Goal: Task Accomplishment & Management: Manage account settings

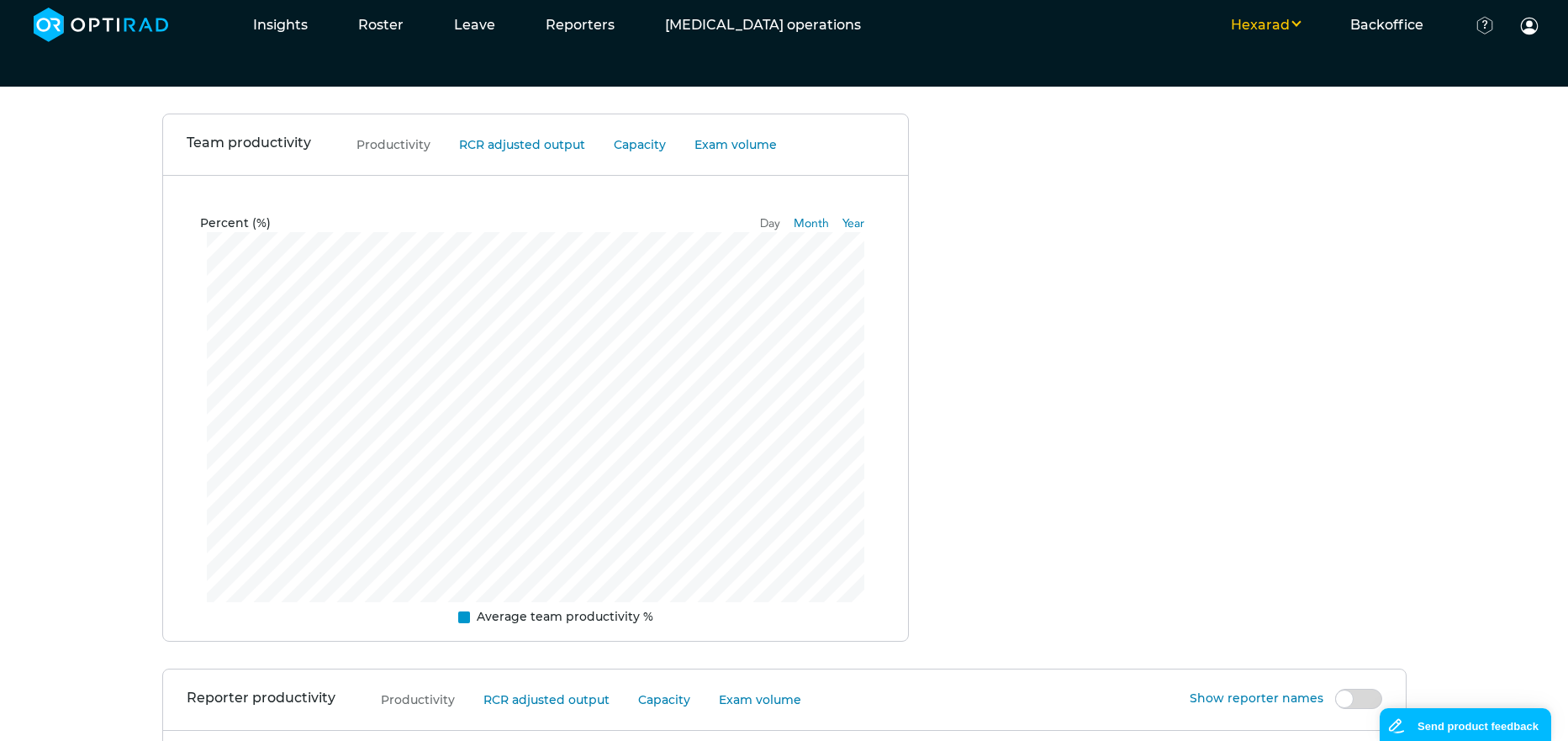
click at [1294, 26] on button "Hexarad" at bounding box center [1265, 25] width 119 height 21
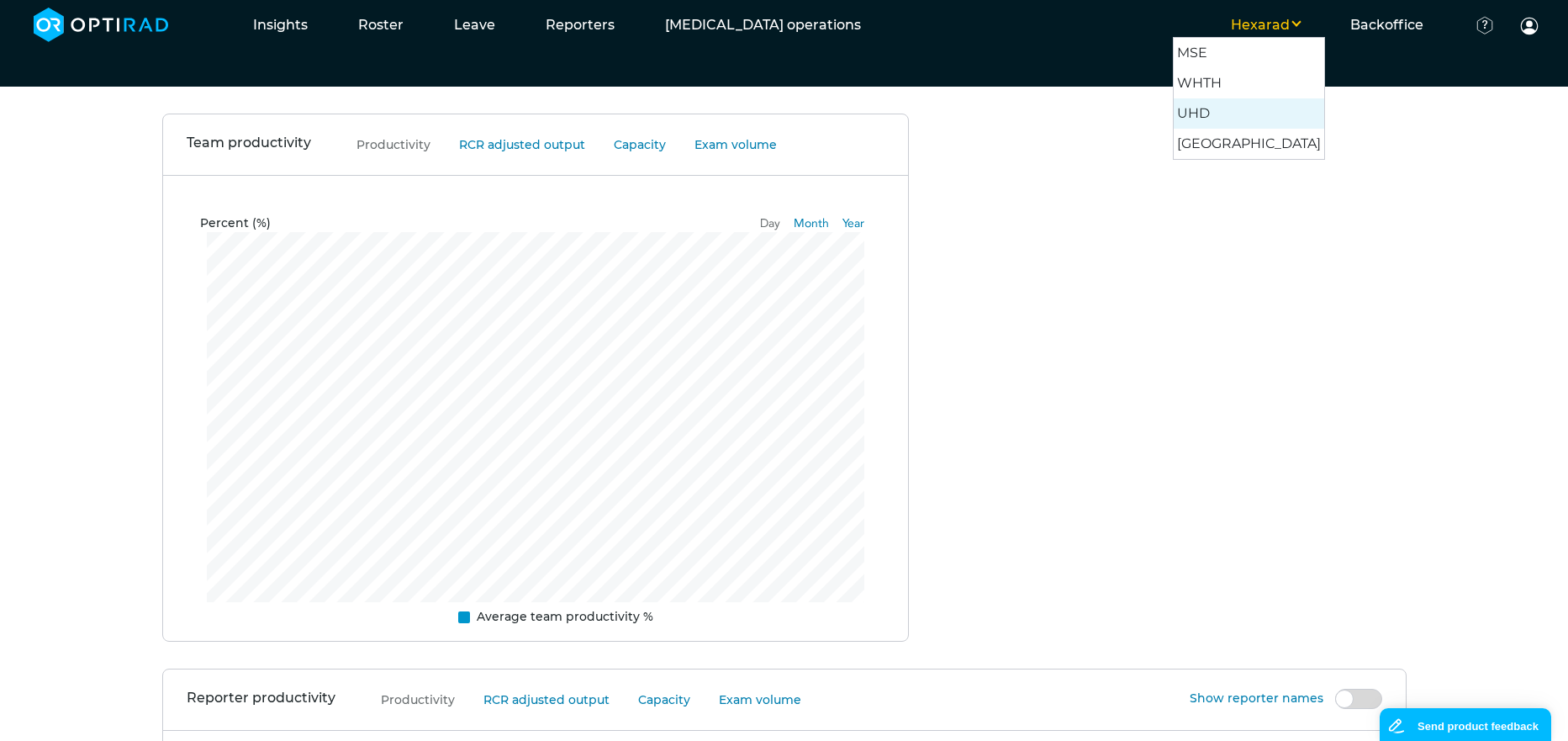
click at [1274, 118] on button "UHD" at bounding box center [1249, 114] width 150 height 30
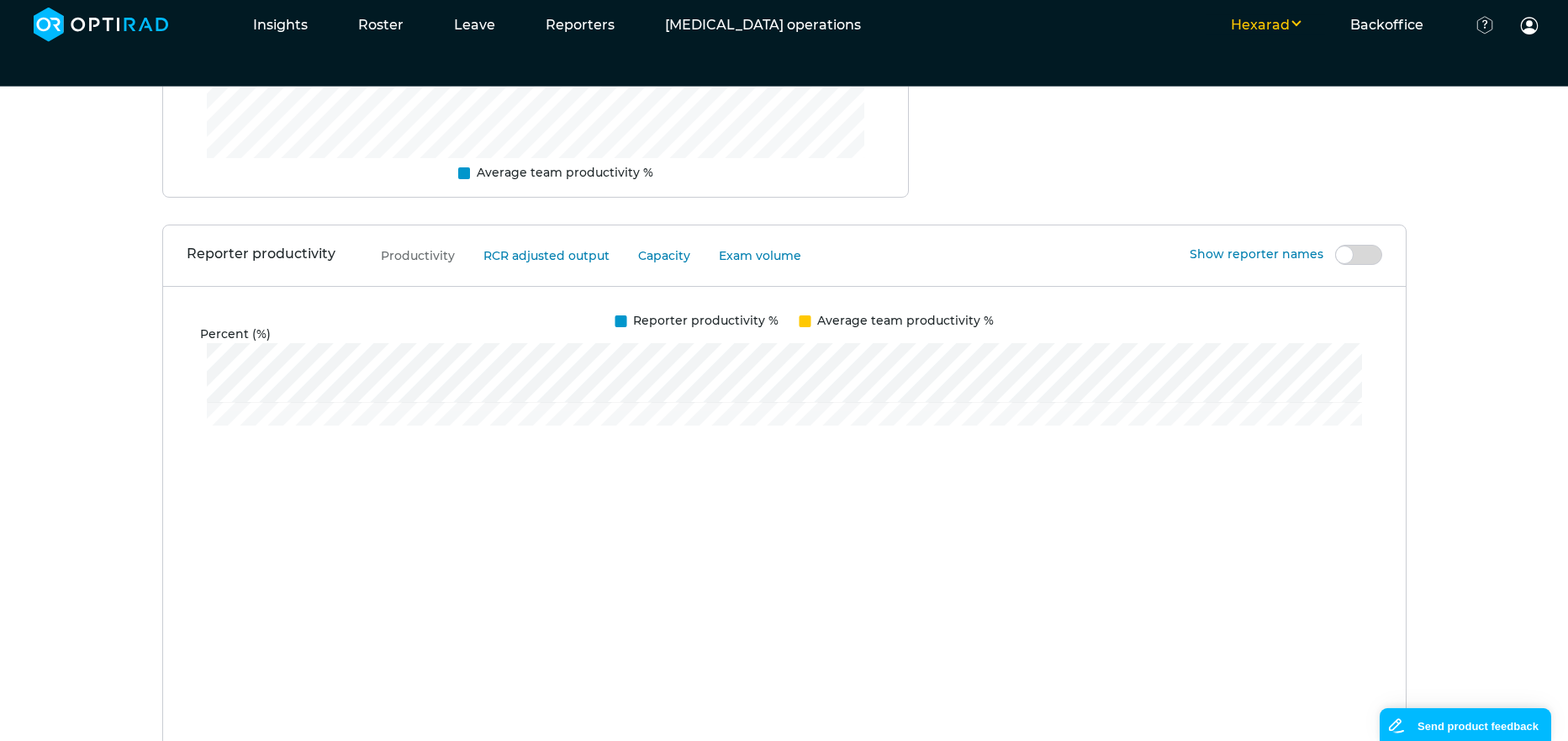
scroll to position [383, 0]
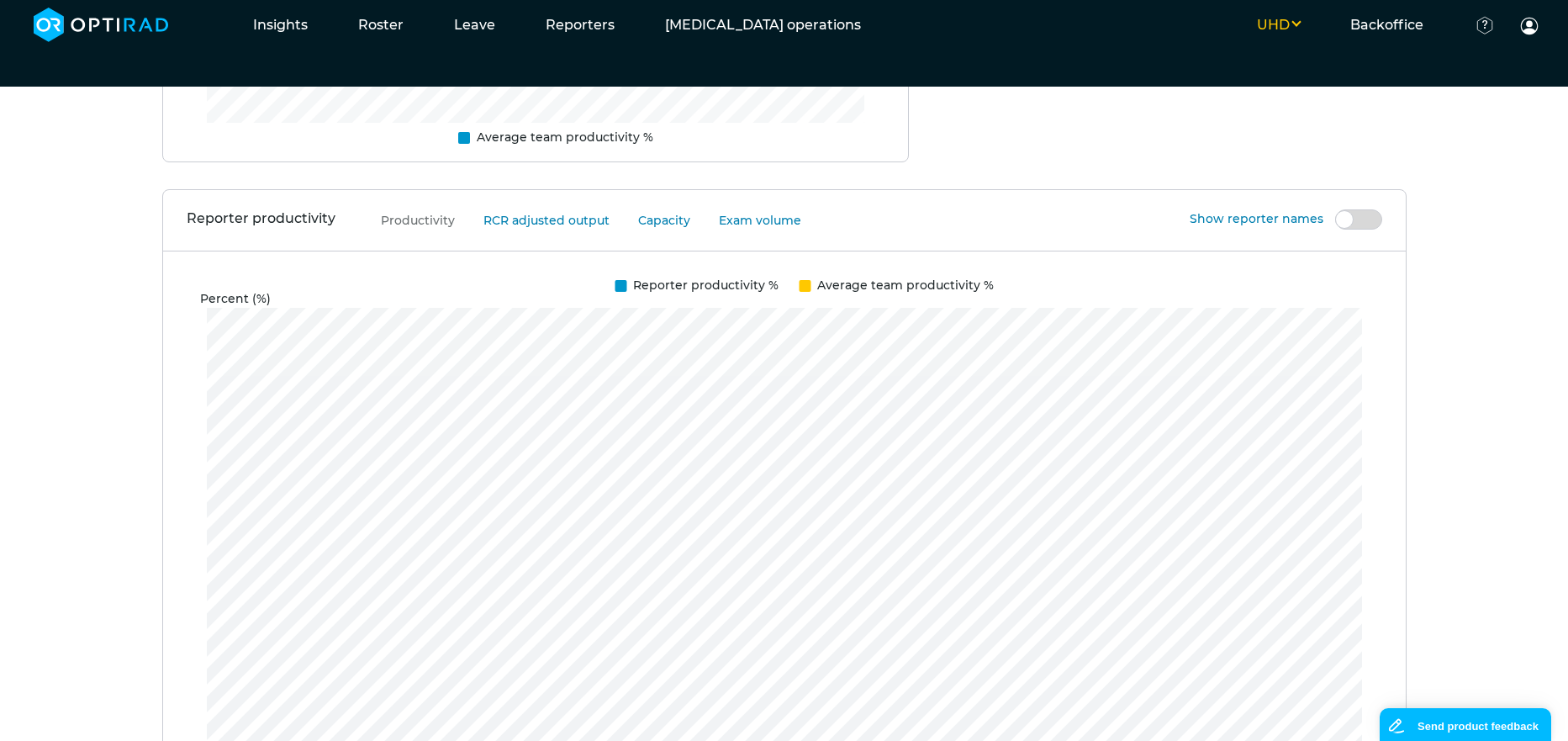
click at [1361, 220] on label "Show reporter names" at bounding box center [1285, 219] width 192 height 18
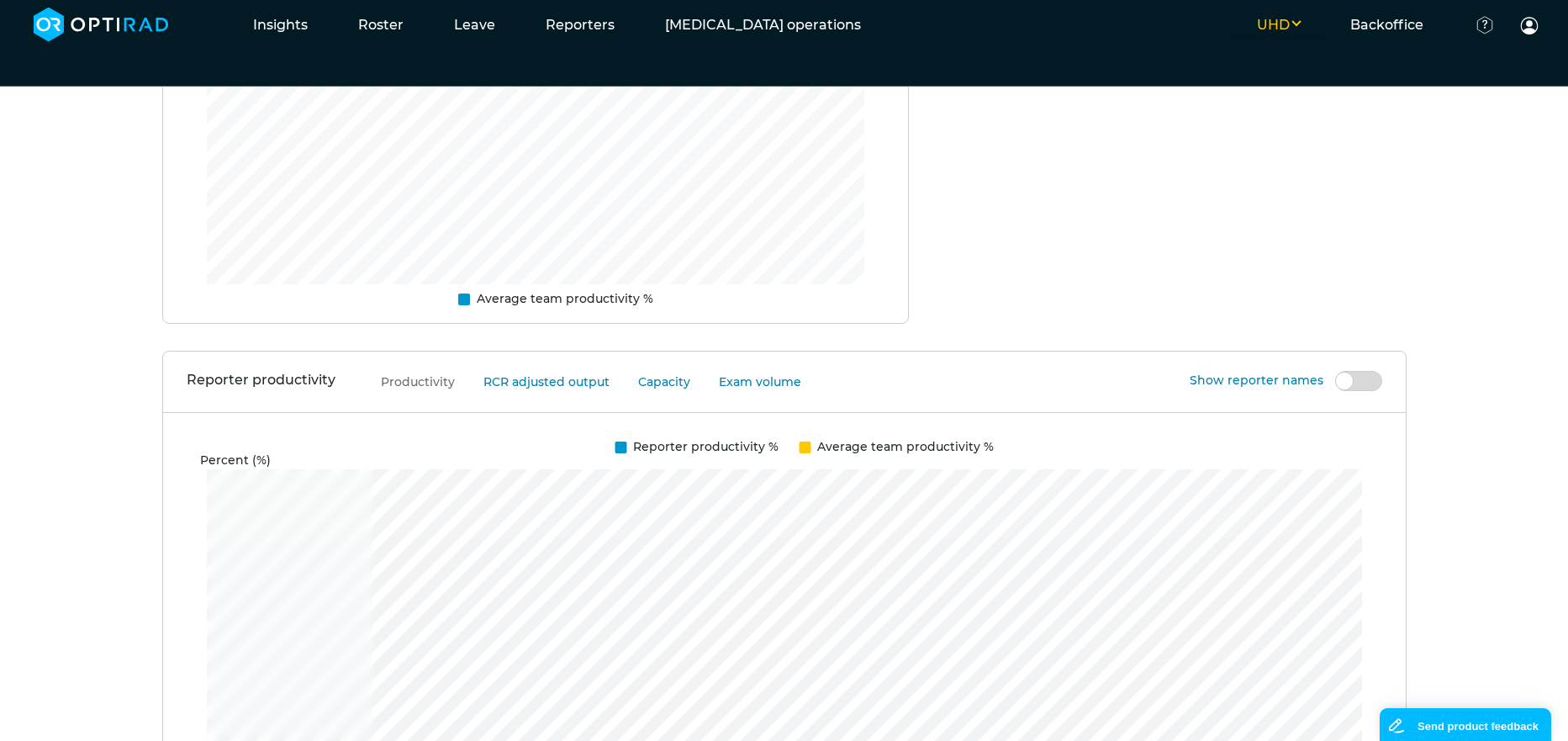
scroll to position [375, 0]
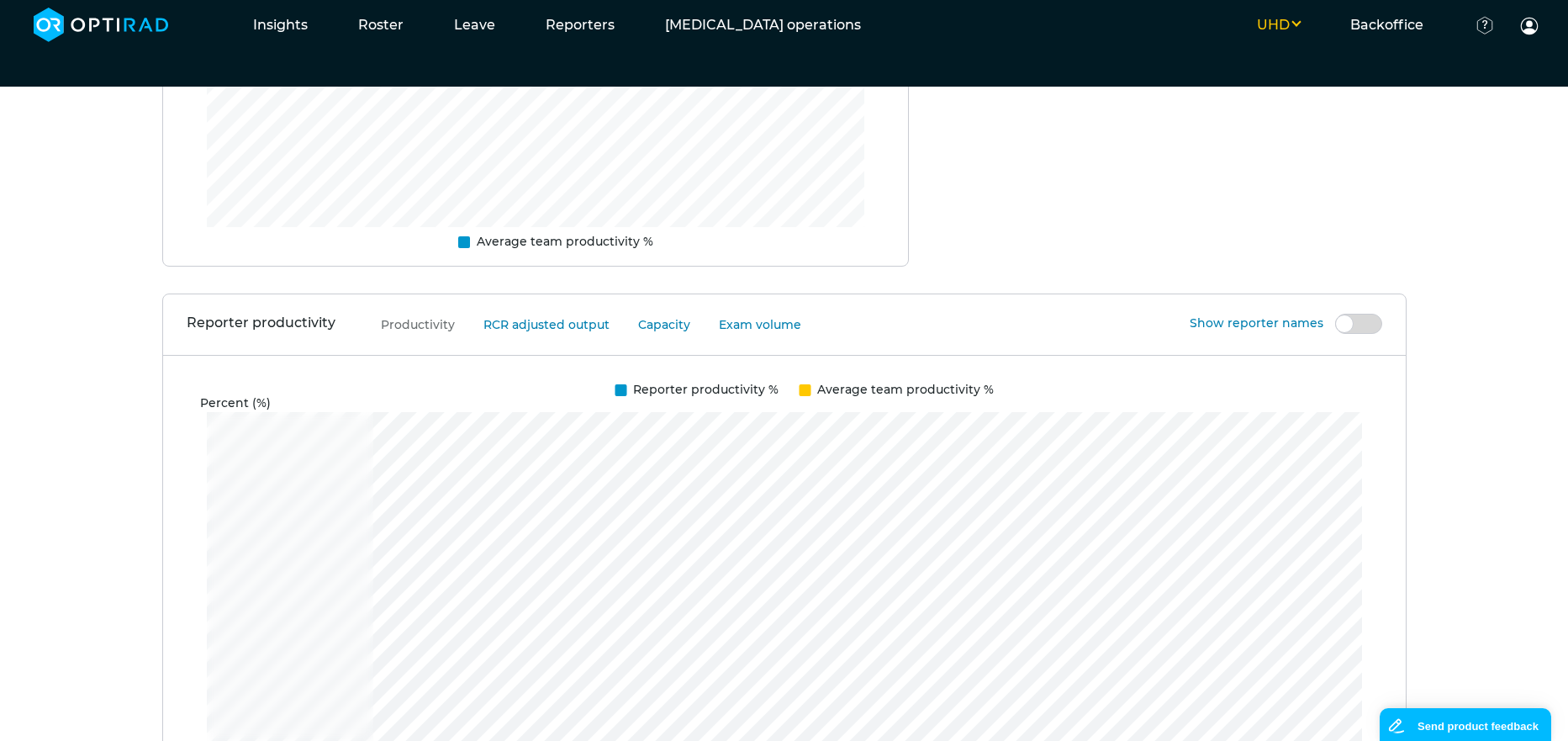
click at [1361, 329] on label "Show reporter names" at bounding box center [1285, 323] width 192 height 18
